Goal: Check status

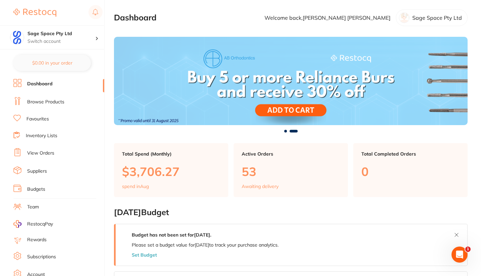
click at [45, 150] on link "View Orders" at bounding box center [40, 153] width 27 height 7
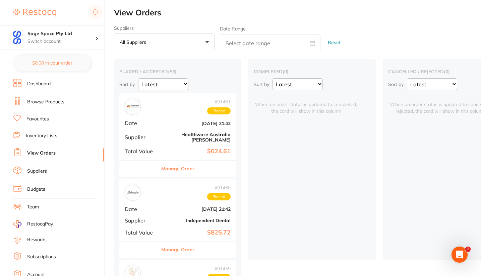
drag, startPoint x: 479, startPoint y: 20, endPoint x: 480, endPoint y: 30, distance: 10.1
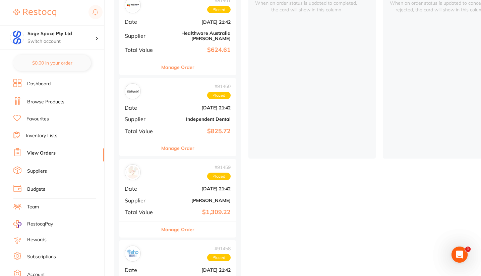
scroll to position [40, 0]
